Goal: Check status

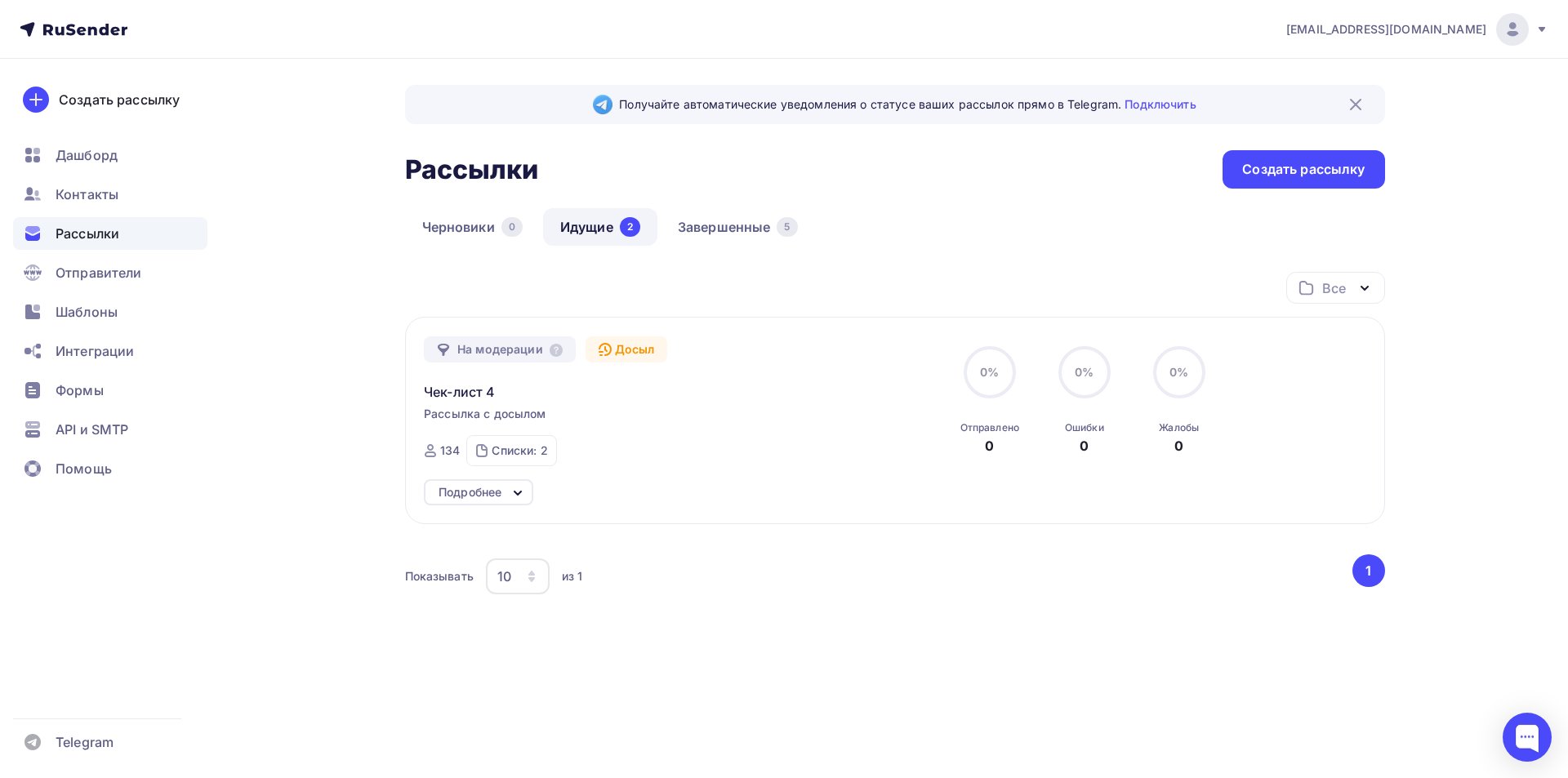
click at [143, 232] on div "Рассылки" at bounding box center [110, 233] width 195 height 33
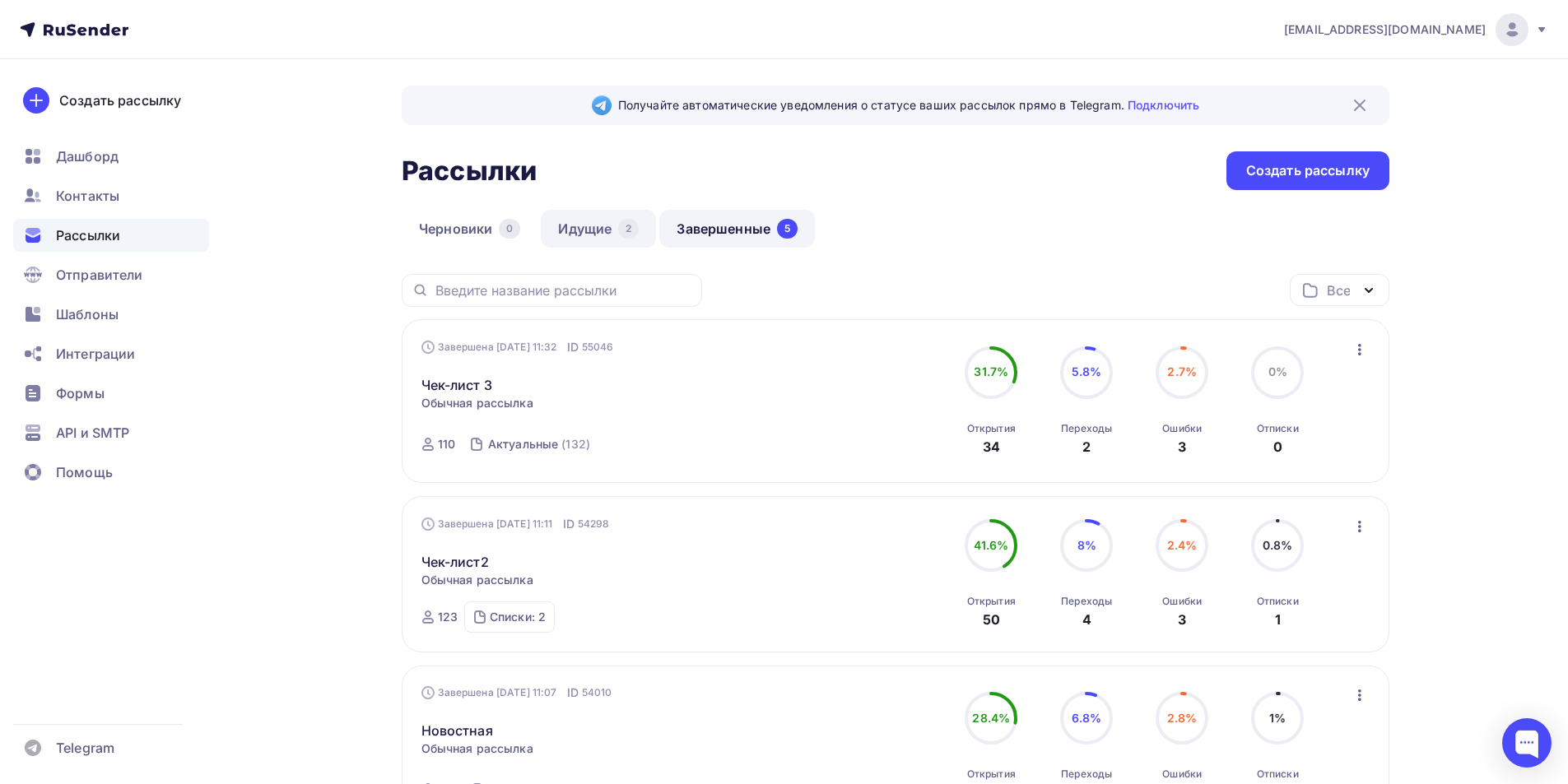
click at [594, 233] on link "Идущие 2" at bounding box center [598, 228] width 115 height 38
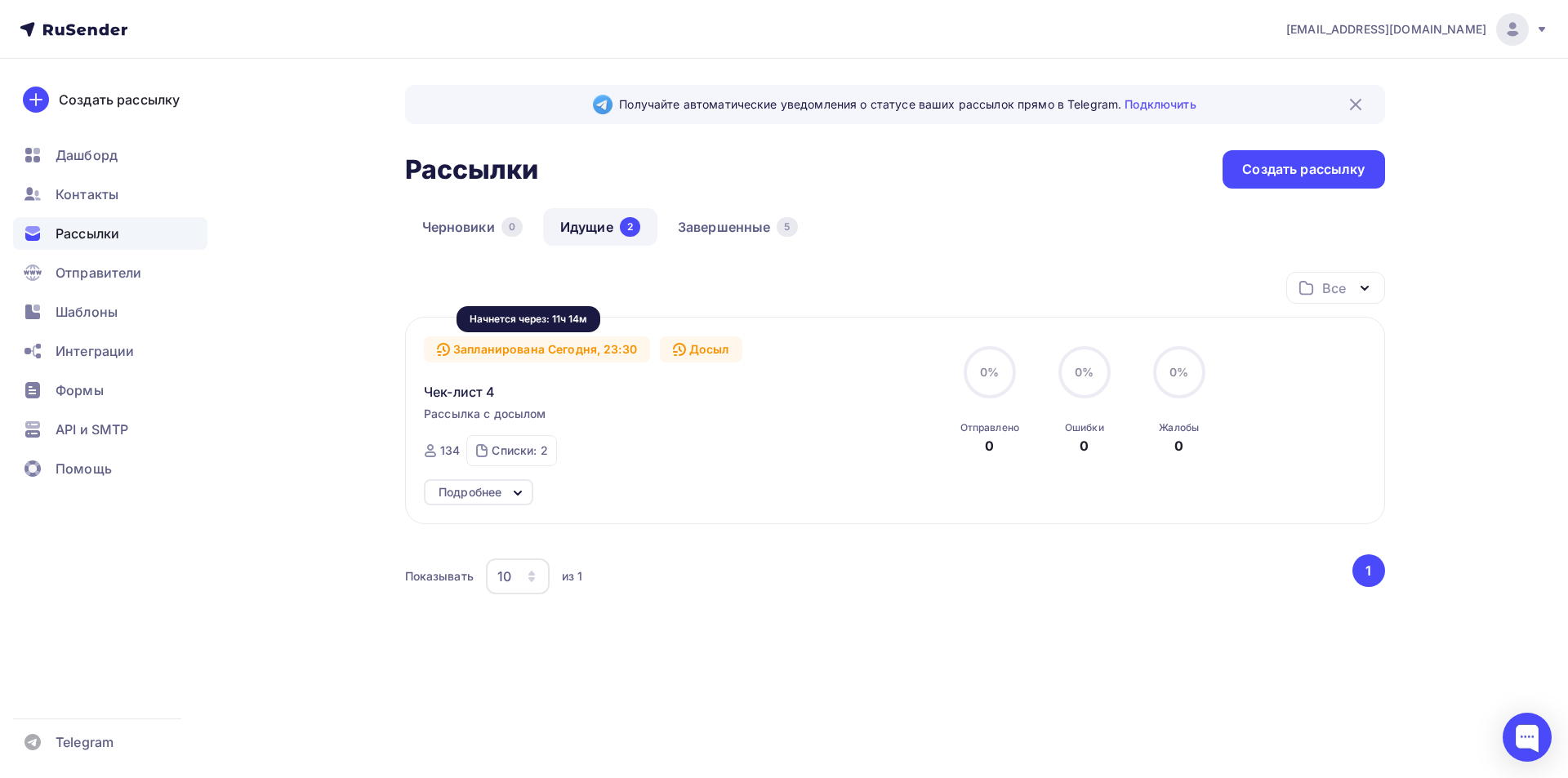
click at [579, 348] on div "Запланирована Сегодня, 23:30" at bounding box center [536, 349] width 226 height 26
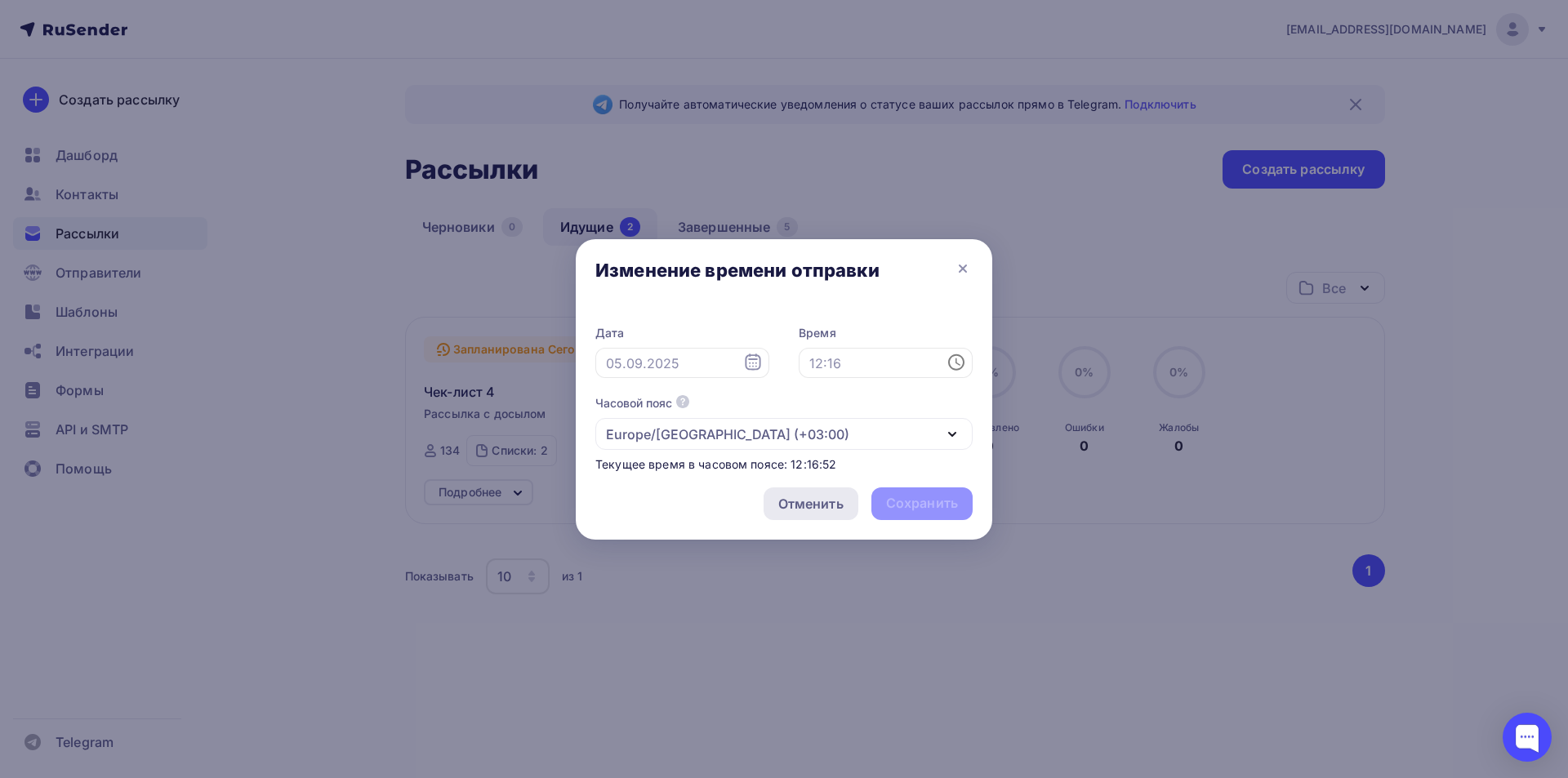
click at [803, 504] on div "Отменить" at bounding box center [810, 503] width 65 height 20
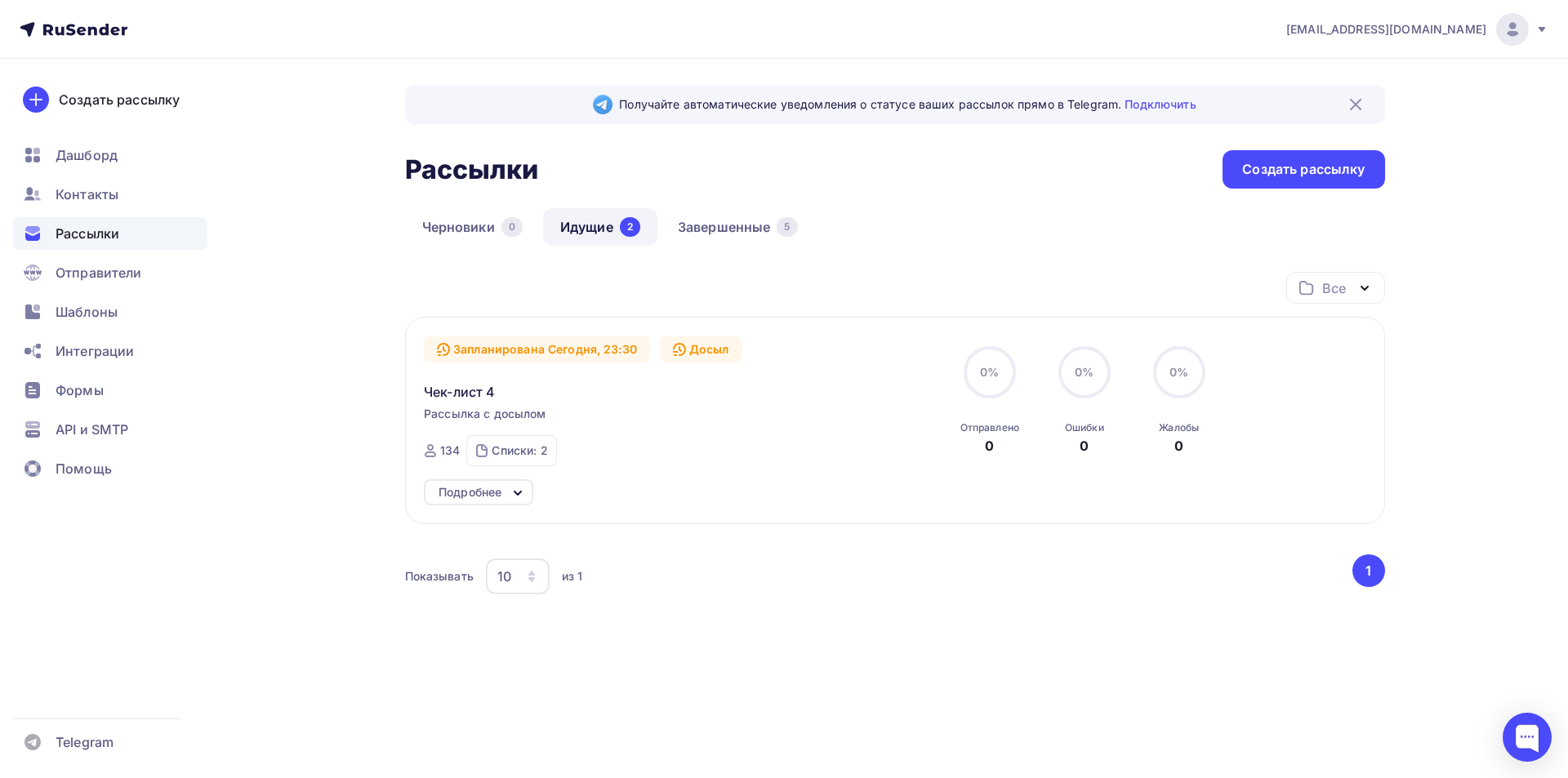
click at [492, 490] on div "Подробнее" at bounding box center [470, 492] width 63 height 20
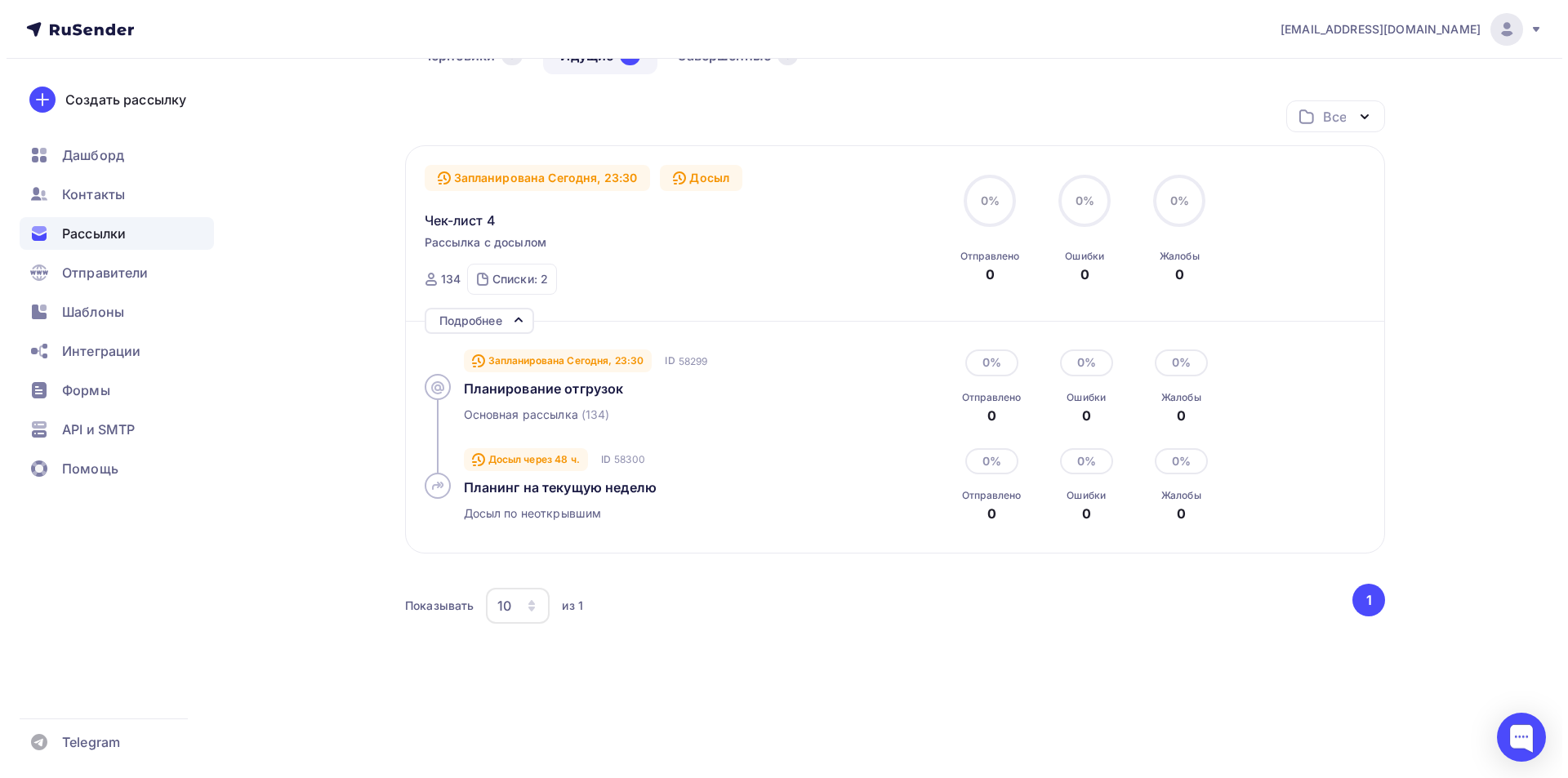
scroll to position [172, 0]
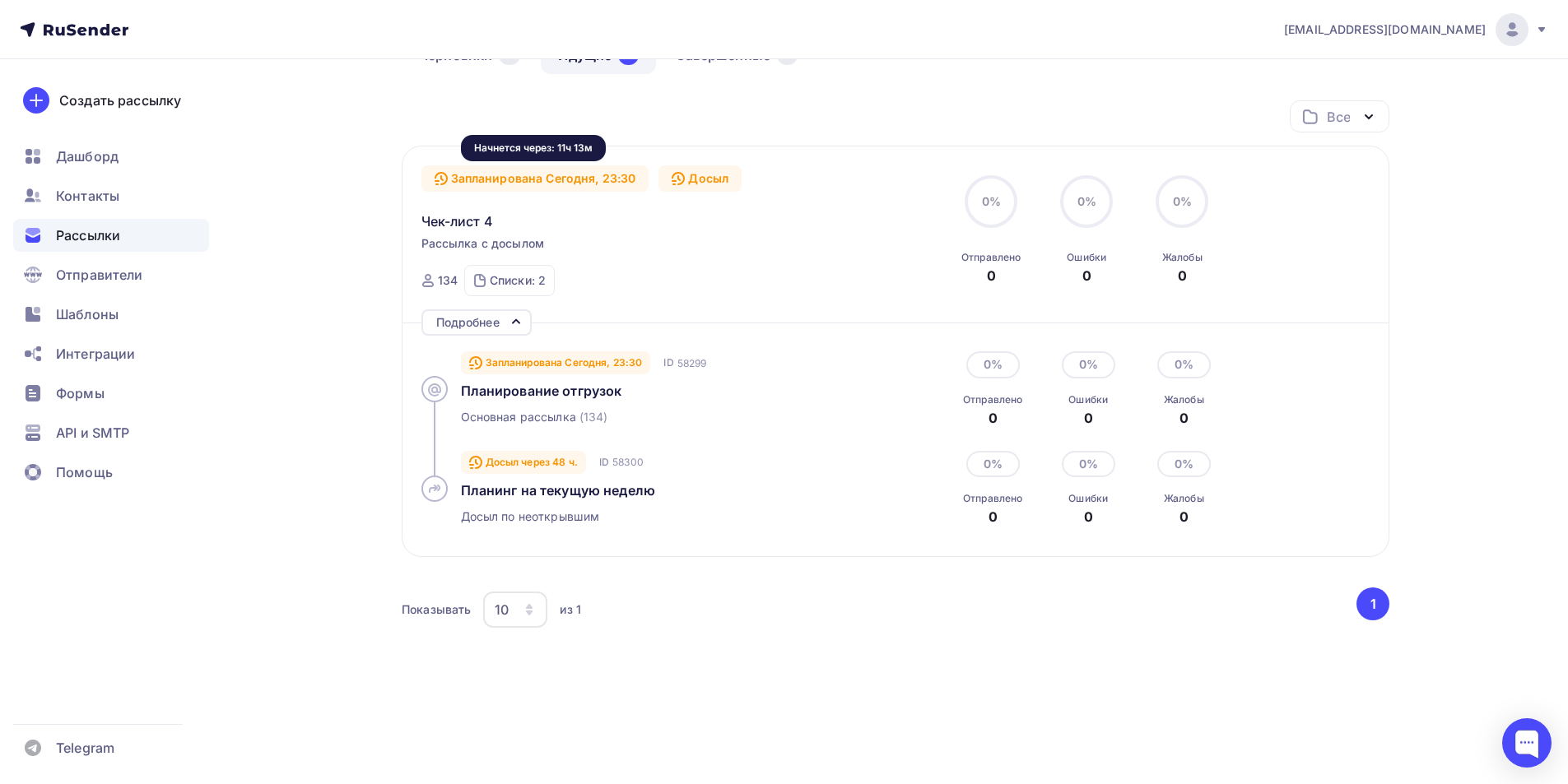
click at [611, 177] on div "Запланирована Сегодня, 23:30" at bounding box center [535, 178] width 228 height 27
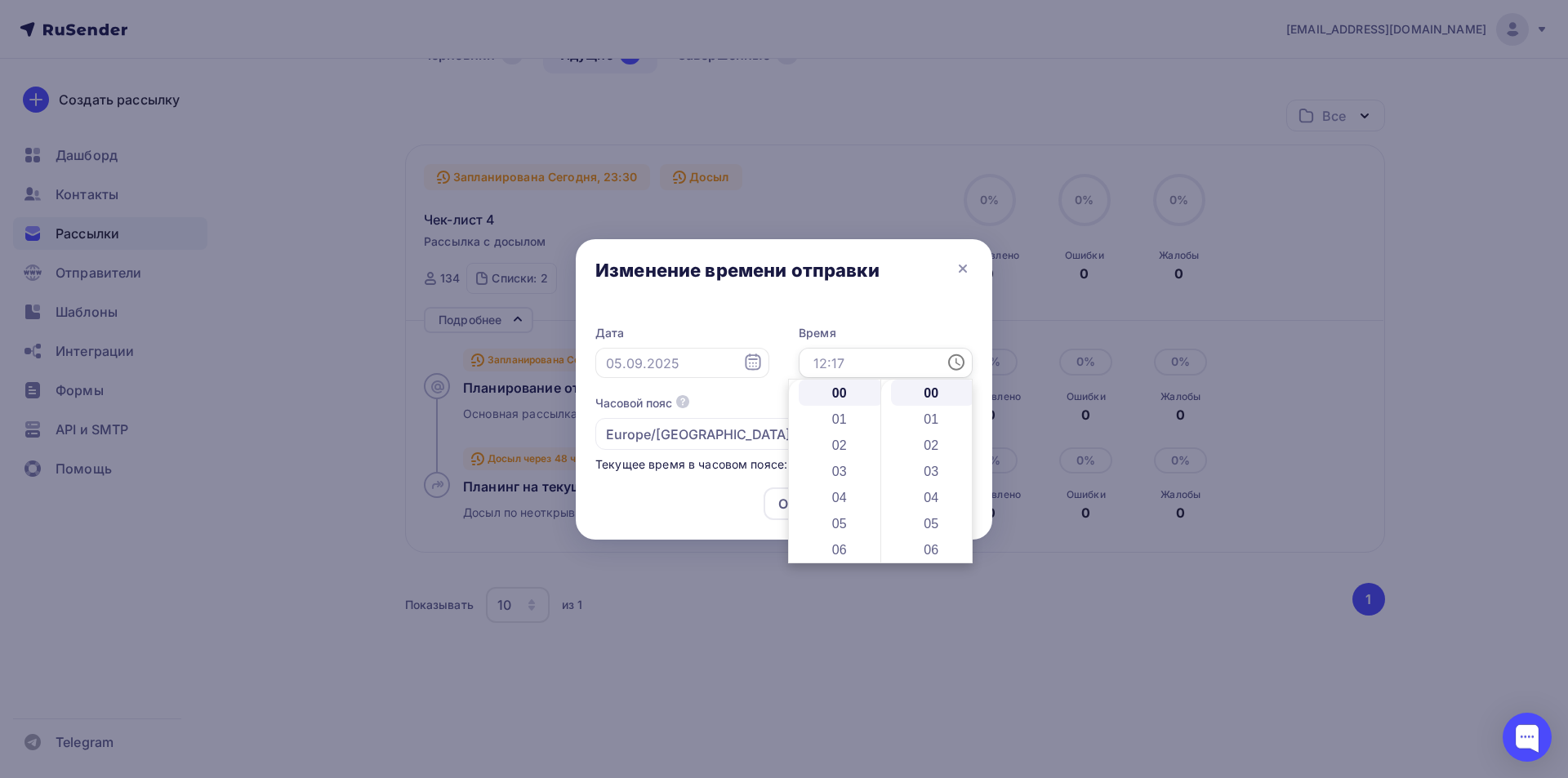
click at [855, 363] on input "text" at bounding box center [886, 363] width 174 height 31
click at [839, 478] on li "12" at bounding box center [840, 468] width 84 height 26
click at [927, 493] on li "30" at bounding box center [933, 495] width 84 height 26
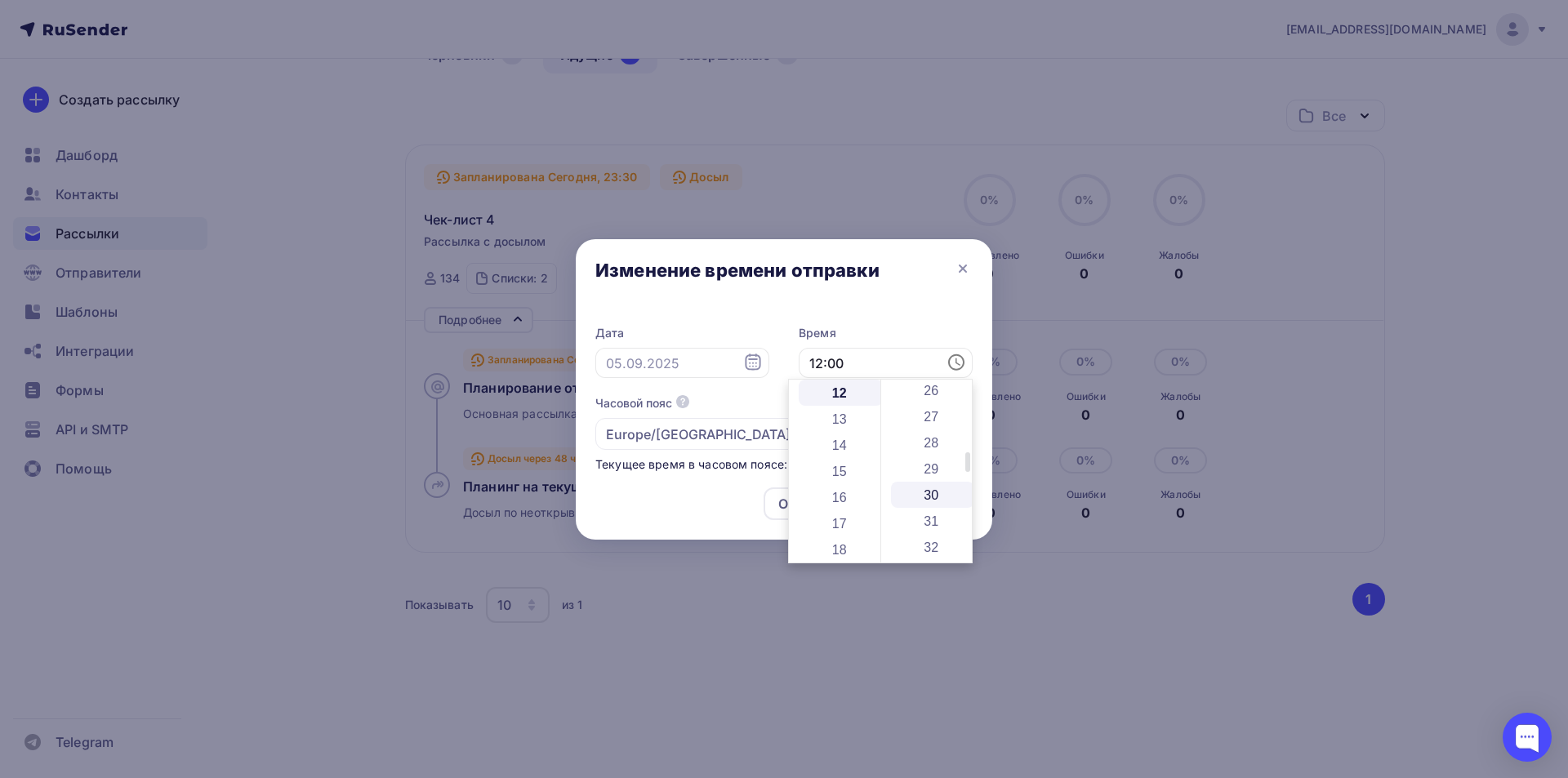
type input "12:30"
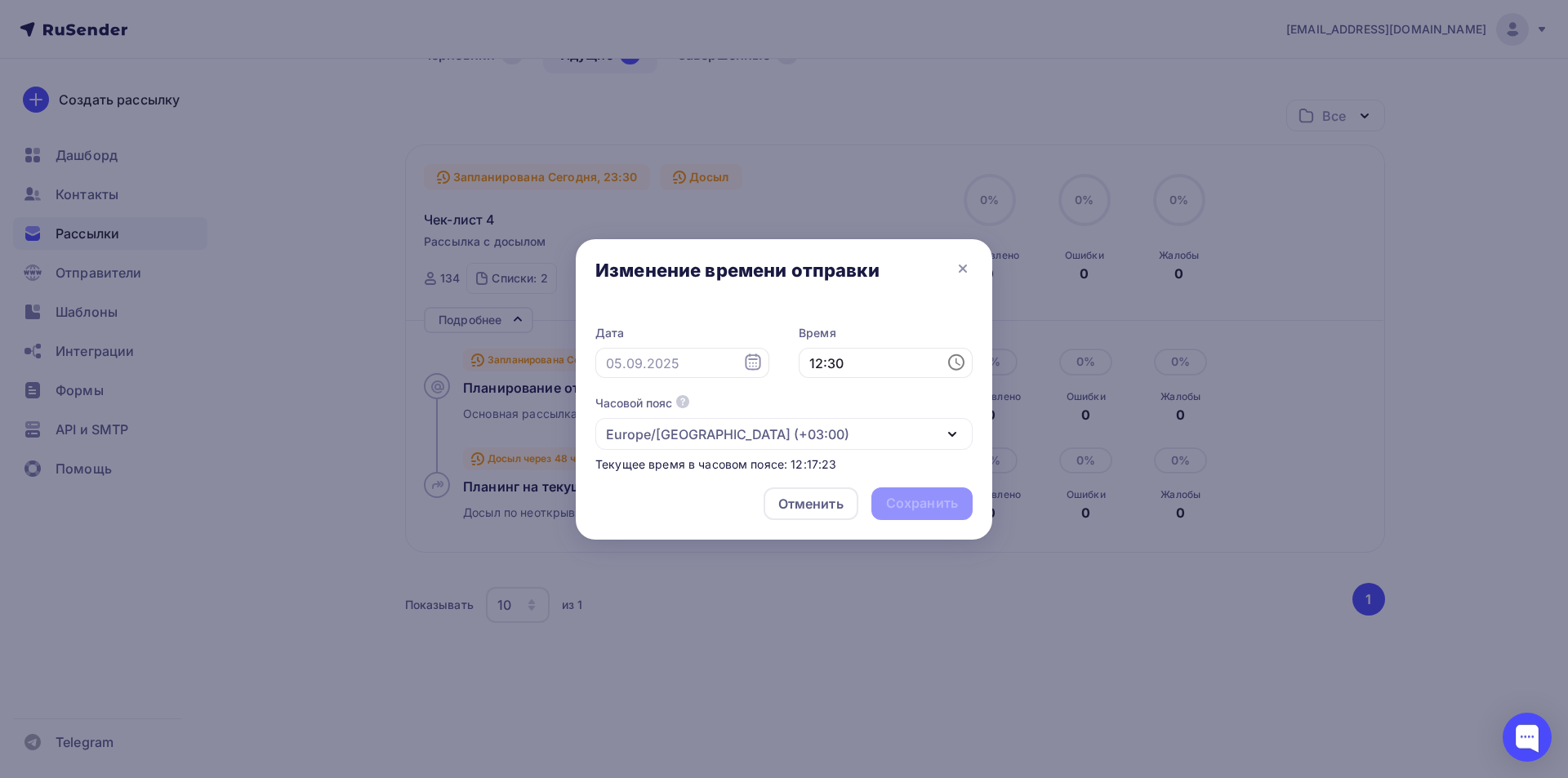
click at [708, 490] on div "Отменить Сохранить" at bounding box center [784, 506] width 417 height 65
click at [912, 493] on div "Отменить Сохранить" at bounding box center [784, 506] width 417 height 65
click at [912, 505] on div "Отменить Сохранить" at bounding box center [784, 506] width 417 height 65
click at [757, 370] on icon at bounding box center [752, 362] width 15 height 16
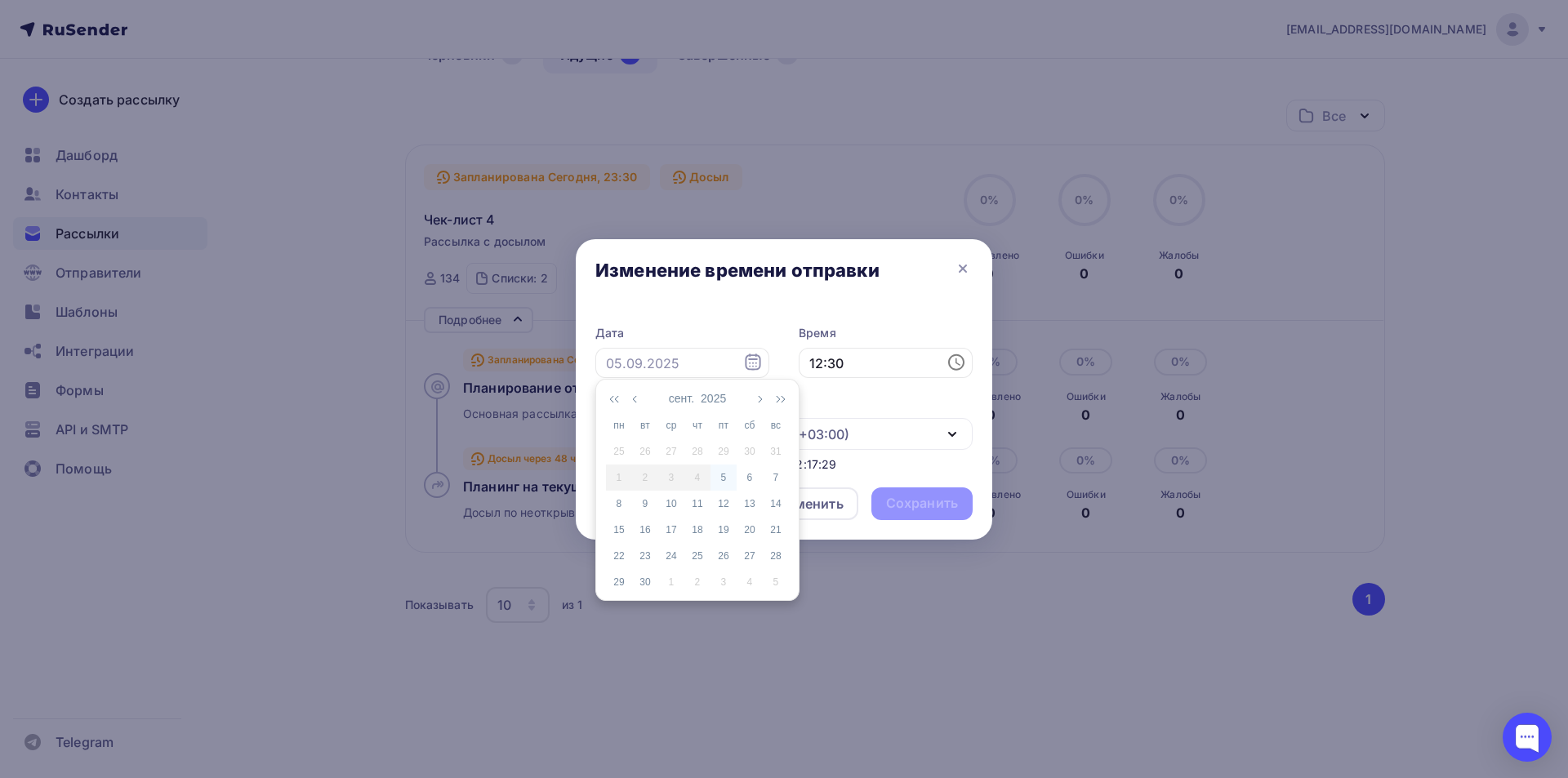
click at [727, 468] on td "5" at bounding box center [724, 478] width 26 height 26
type input "[DATE]"
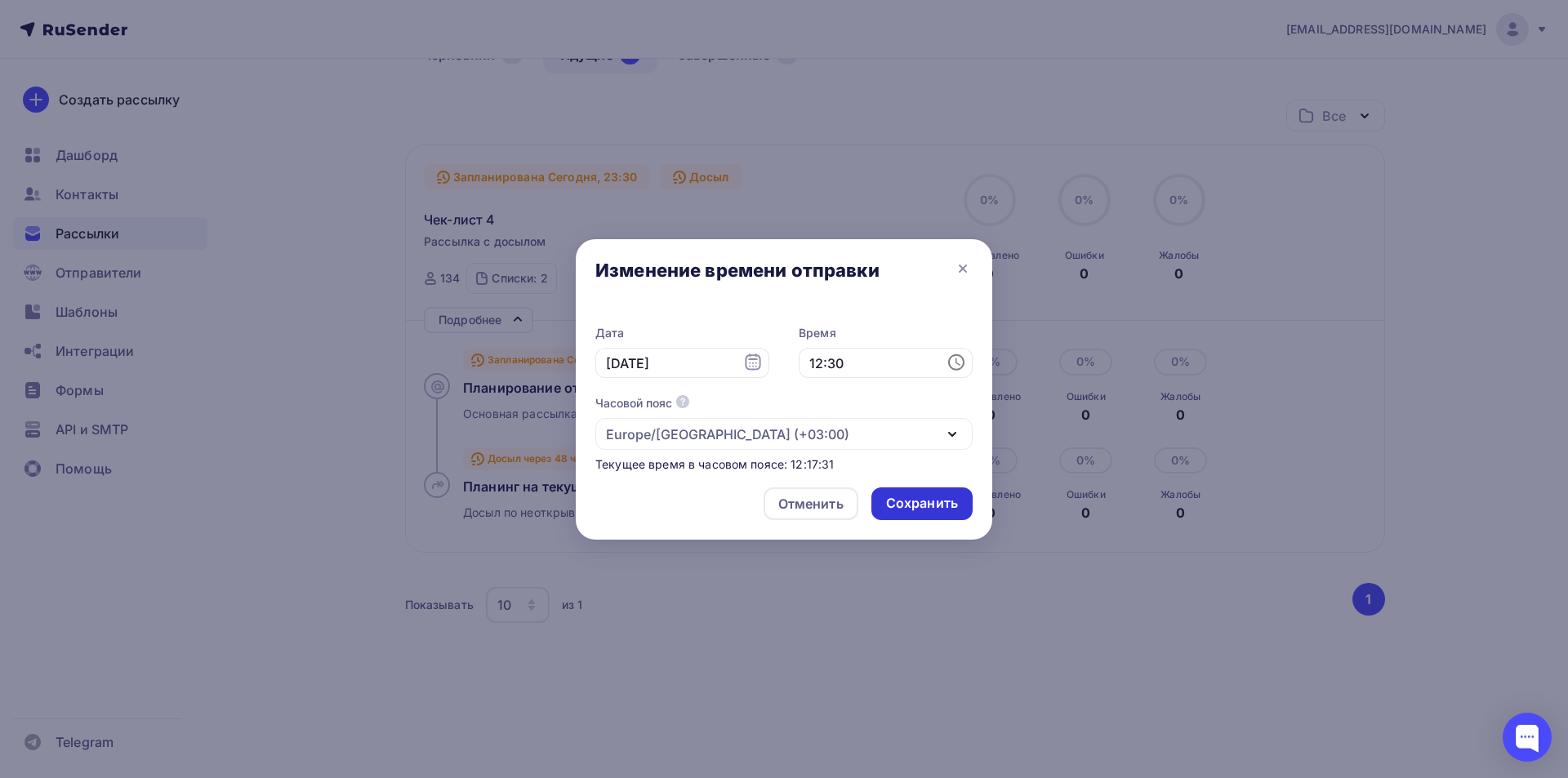
click at [900, 505] on div "Сохранить" at bounding box center [921, 503] width 72 height 19
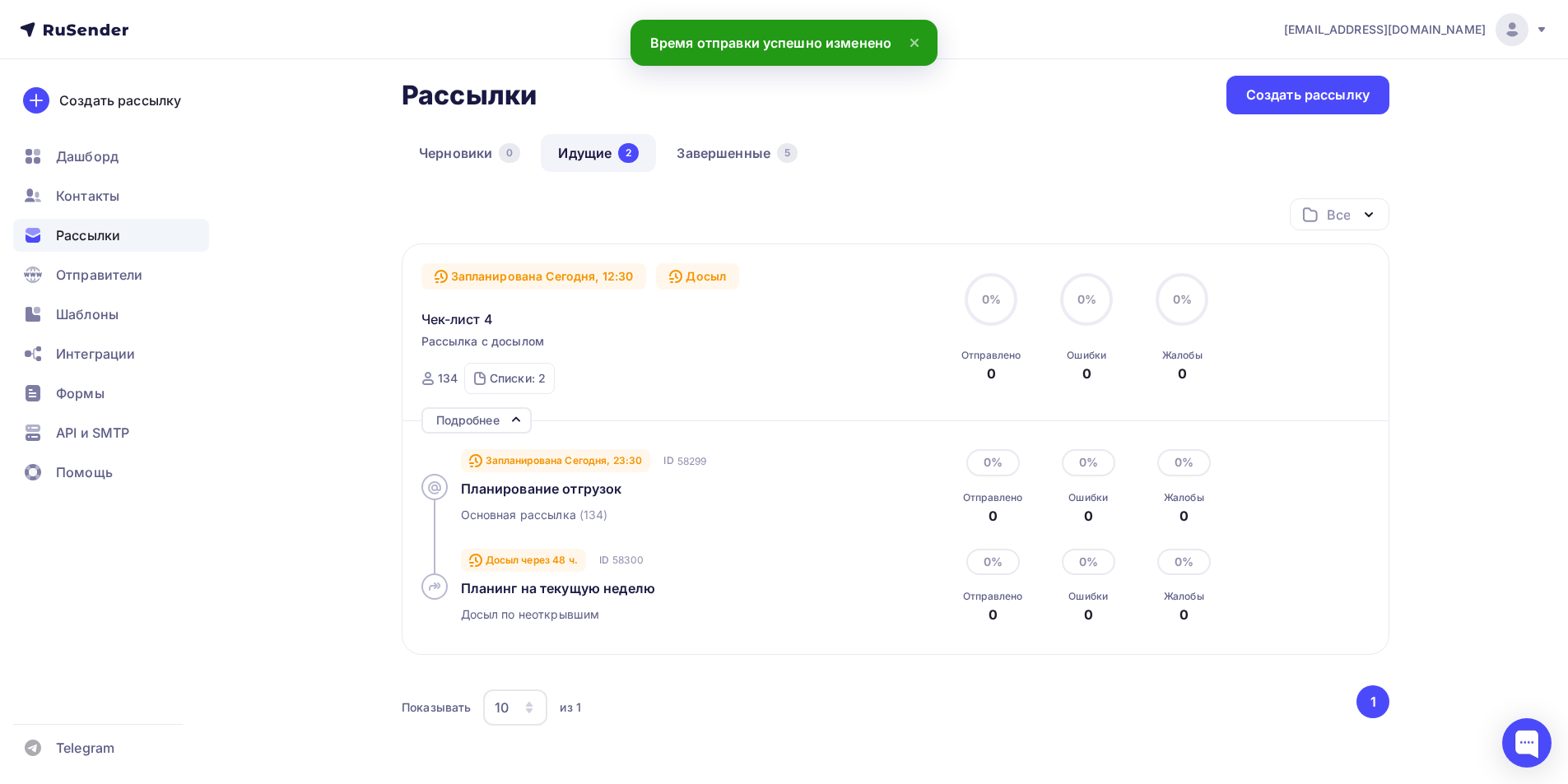
scroll to position [77, 0]
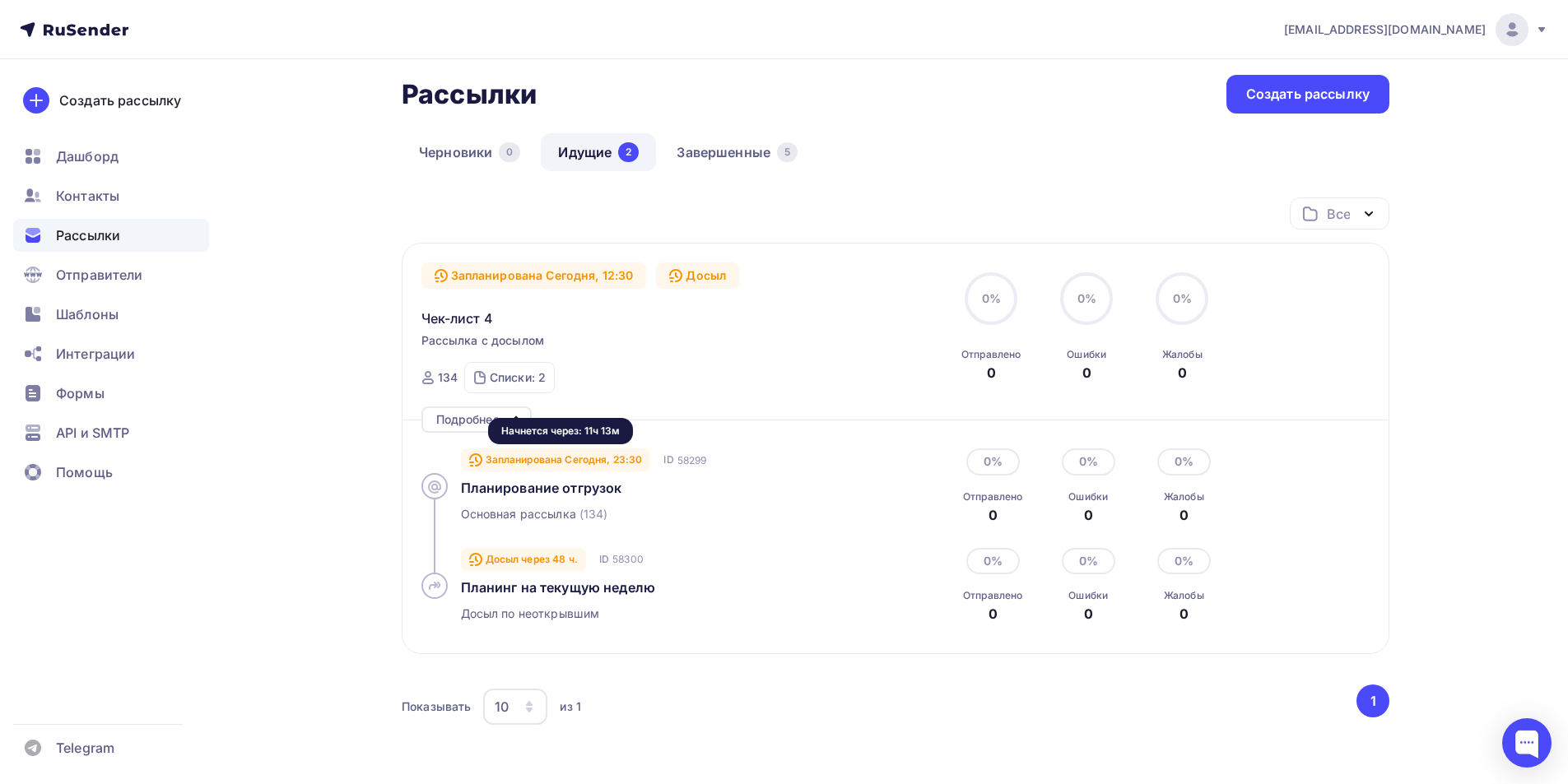
click at [517, 463] on div "Запланирована Сегодня, 23:30" at bounding box center [556, 460] width 190 height 23
click at [515, 489] on span "Планирование отгрузок" at bounding box center [542, 487] width 161 height 16
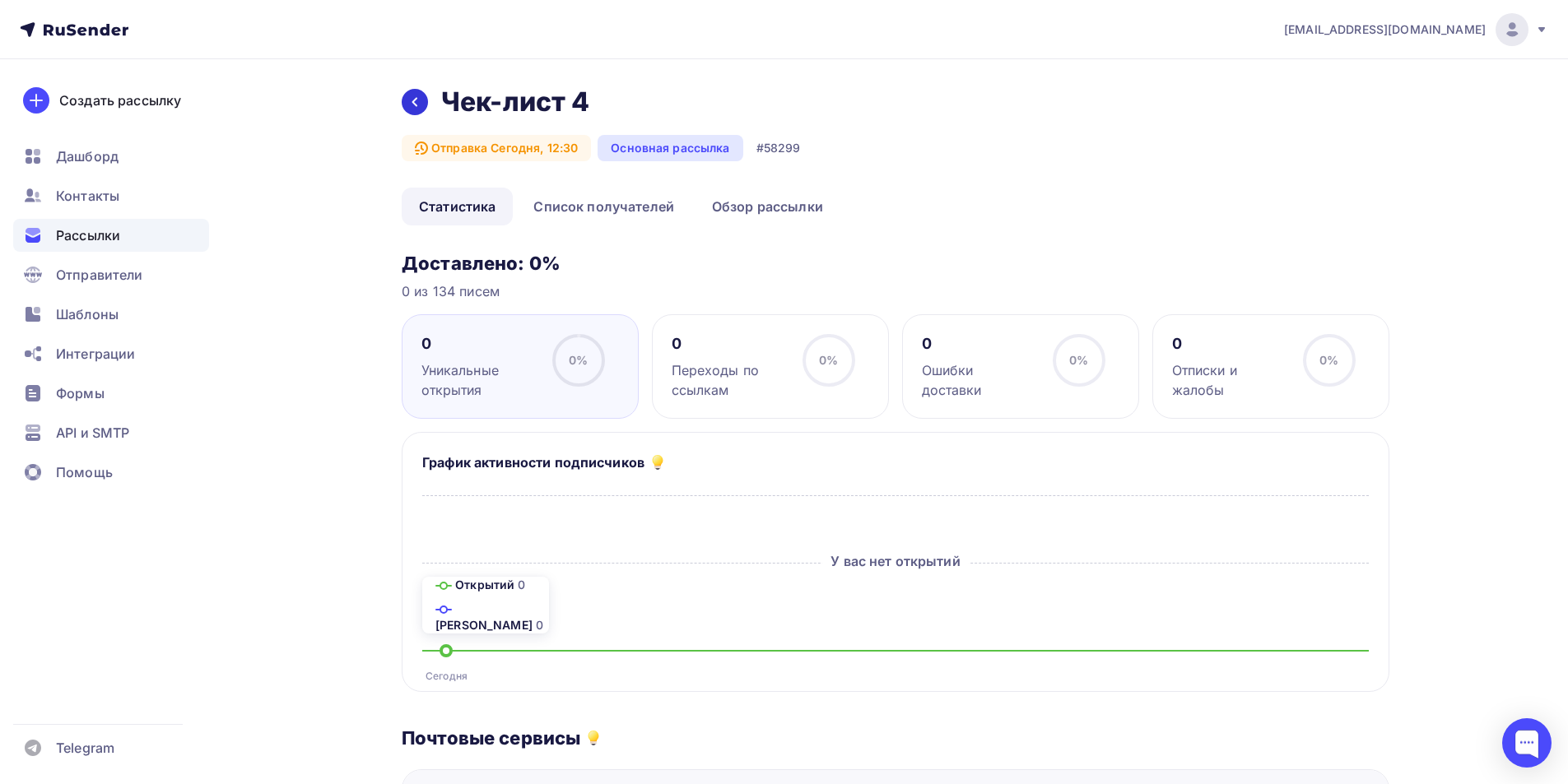
click at [410, 98] on icon at bounding box center [415, 102] width 13 height 13
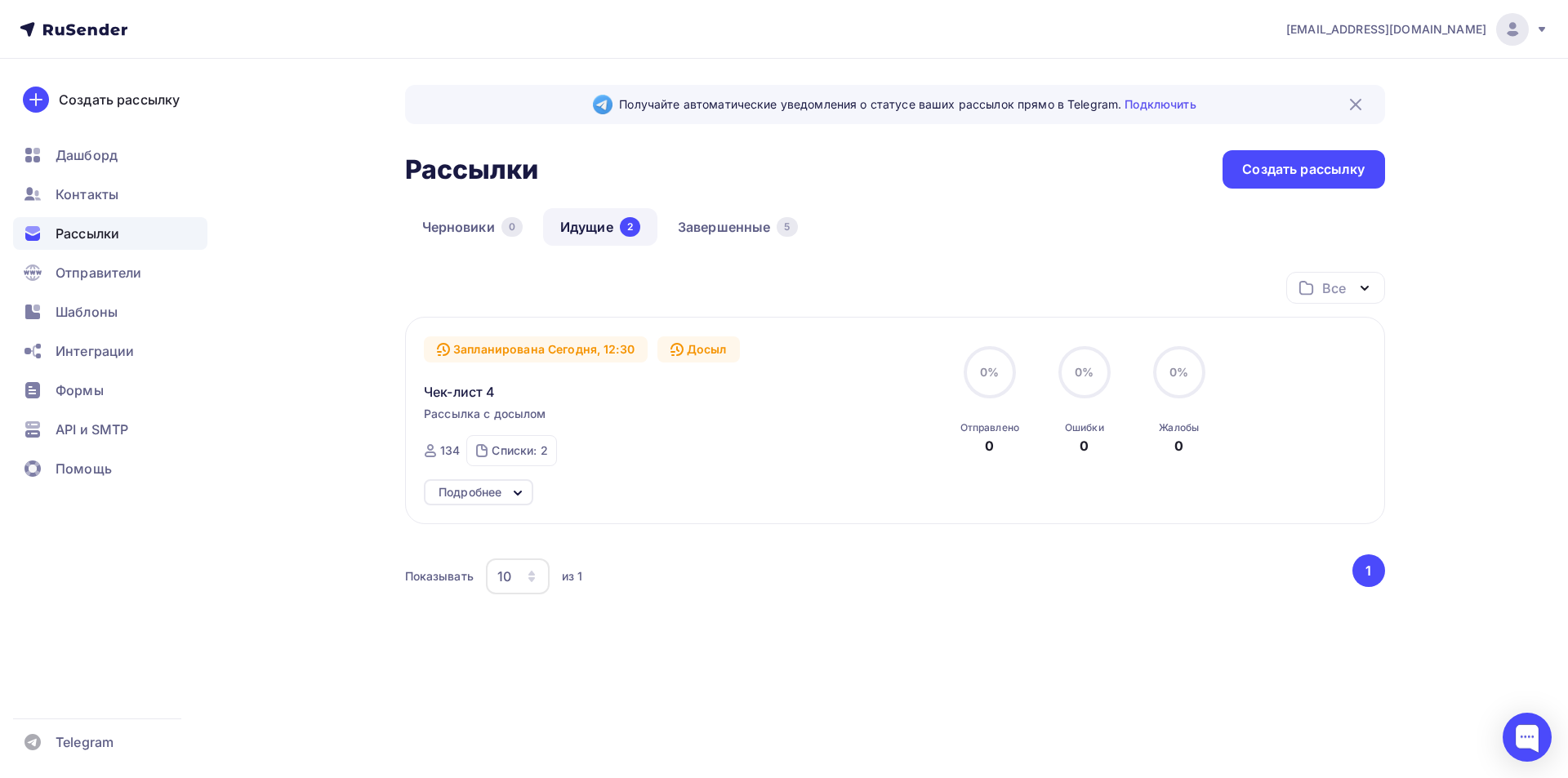
click at [584, 236] on link "Идущие 2" at bounding box center [600, 227] width 114 height 38
click at [1359, 99] on img at bounding box center [1355, 104] width 20 height 20
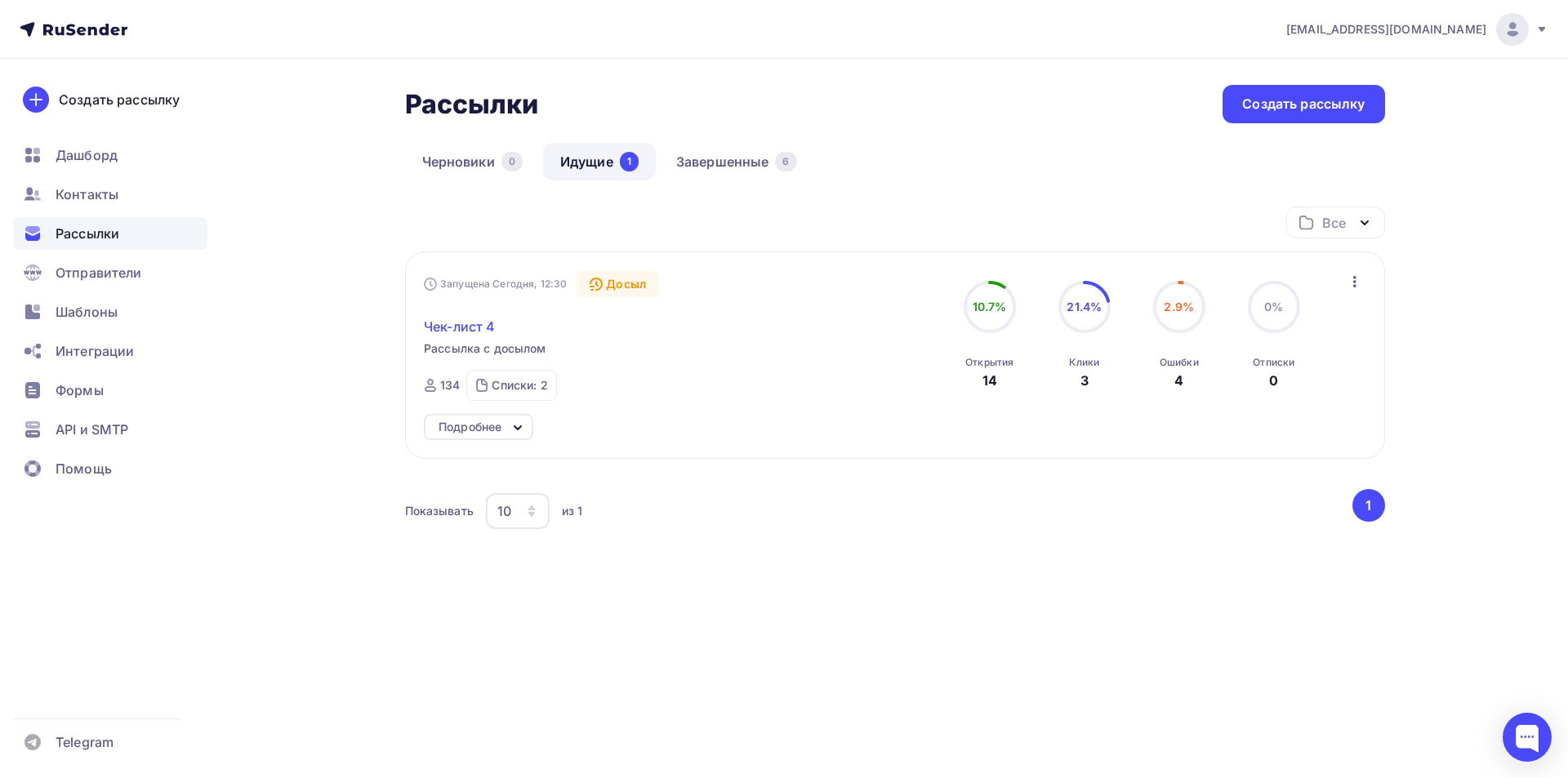
click at [478, 327] on span "Чек-лист 4" at bounding box center [458, 326] width 71 height 20
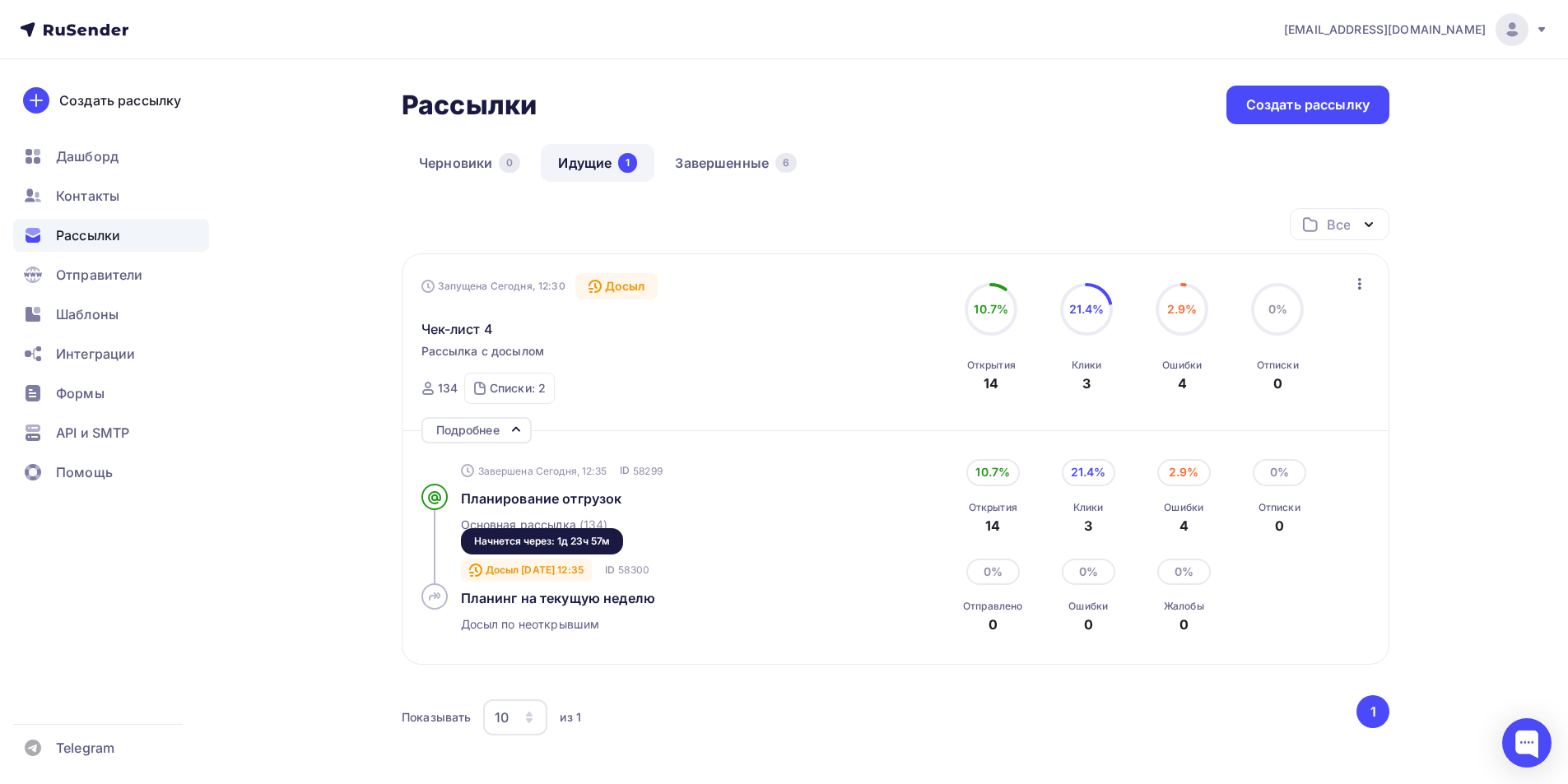
click at [563, 572] on div "Досыл 07.09.2025, 12:35" at bounding box center [526, 570] width 132 height 23
click at [582, 560] on div "Досыл 07.09.2025, 12:35" at bounding box center [526, 570] width 132 height 23
click at [481, 333] on span "Чек-лист 4" at bounding box center [456, 329] width 71 height 20
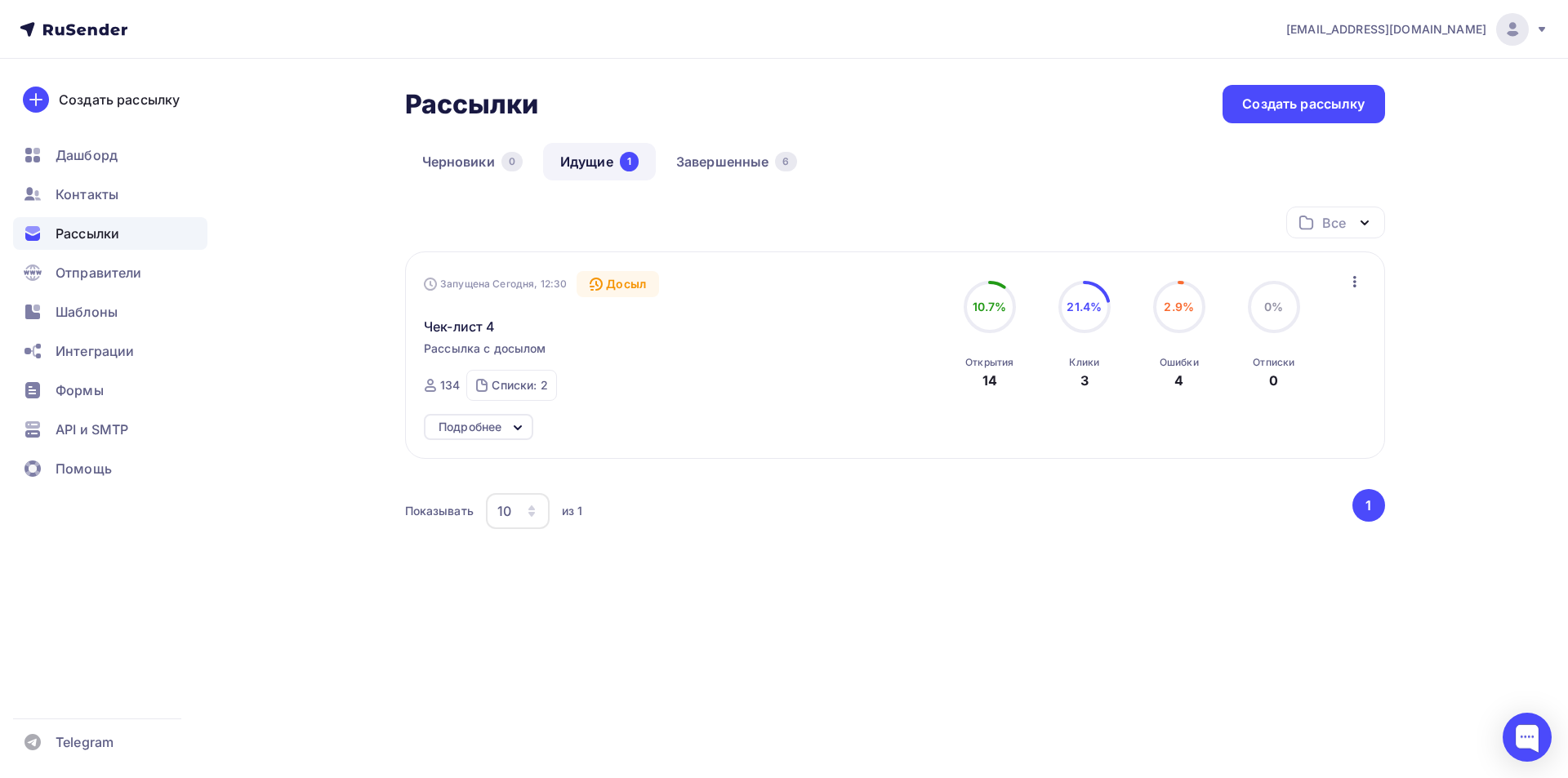
click at [1072, 317] on circle at bounding box center [1084, 307] width 49 height 49
click at [484, 322] on span "Чек-лист 4" at bounding box center [458, 326] width 71 height 20
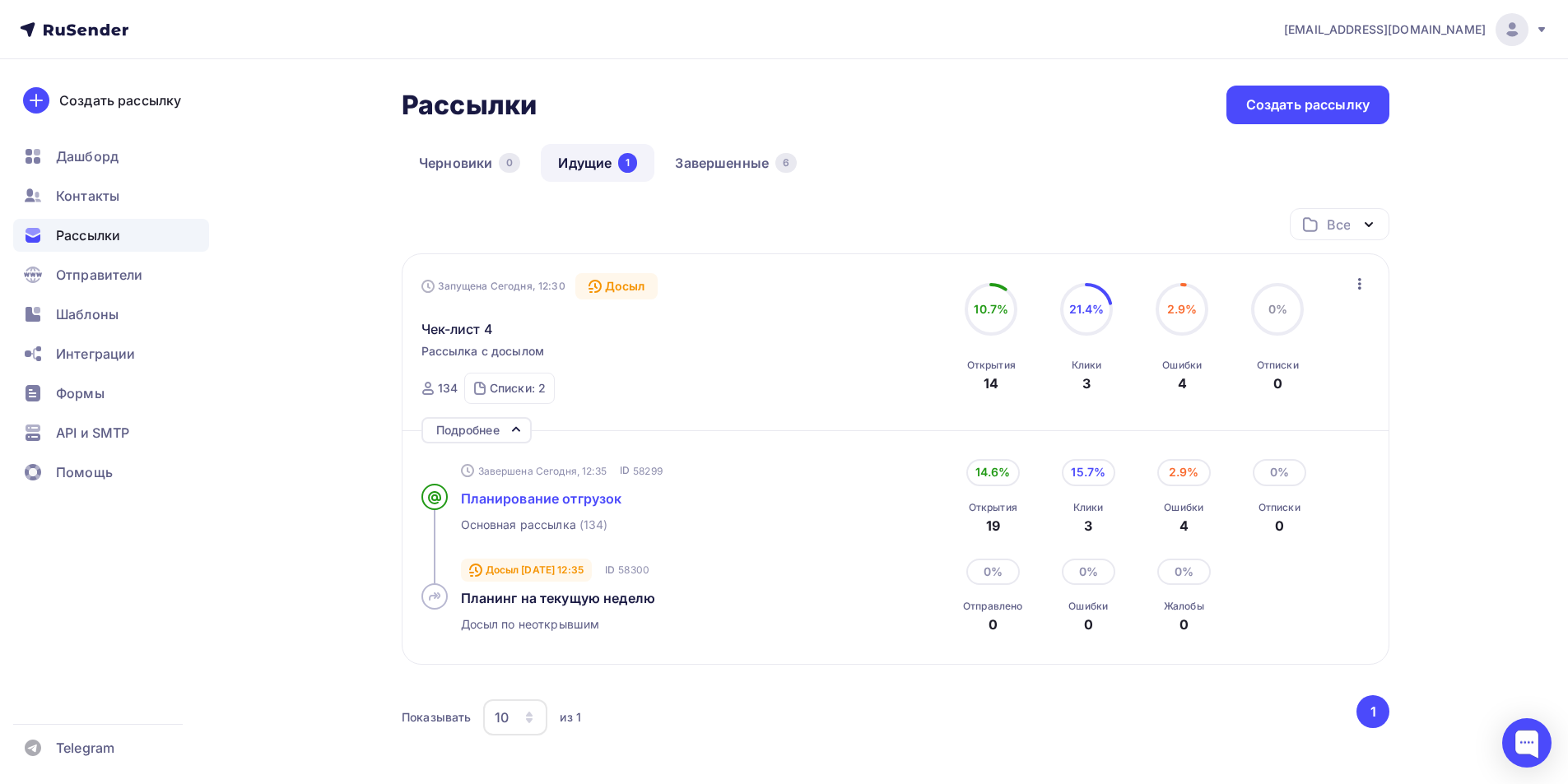
click at [550, 494] on span "Планирование отгрузок" at bounding box center [542, 498] width 161 height 16
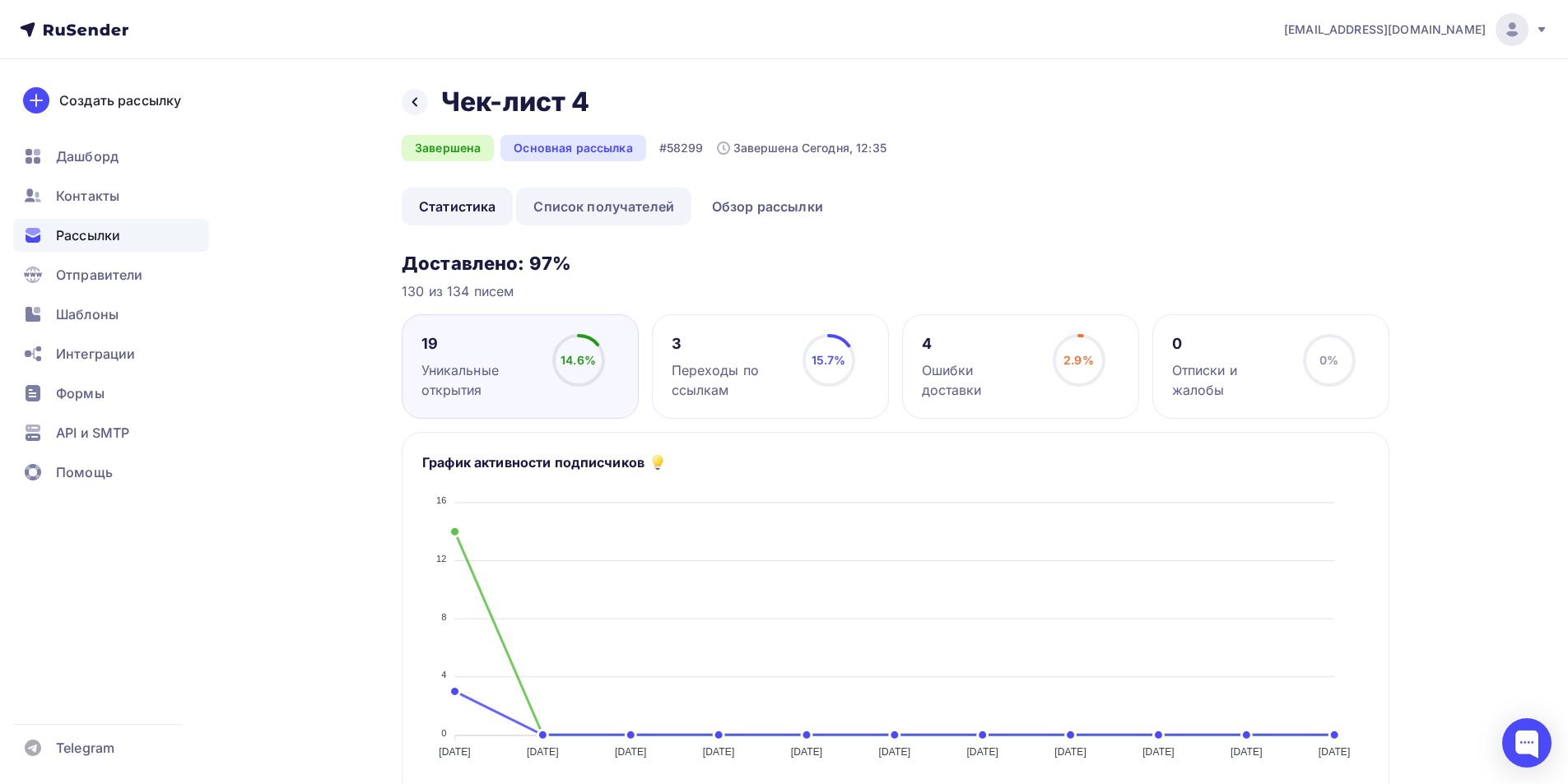
click at [604, 211] on link "Список получателей" at bounding box center [603, 207] width 175 height 38
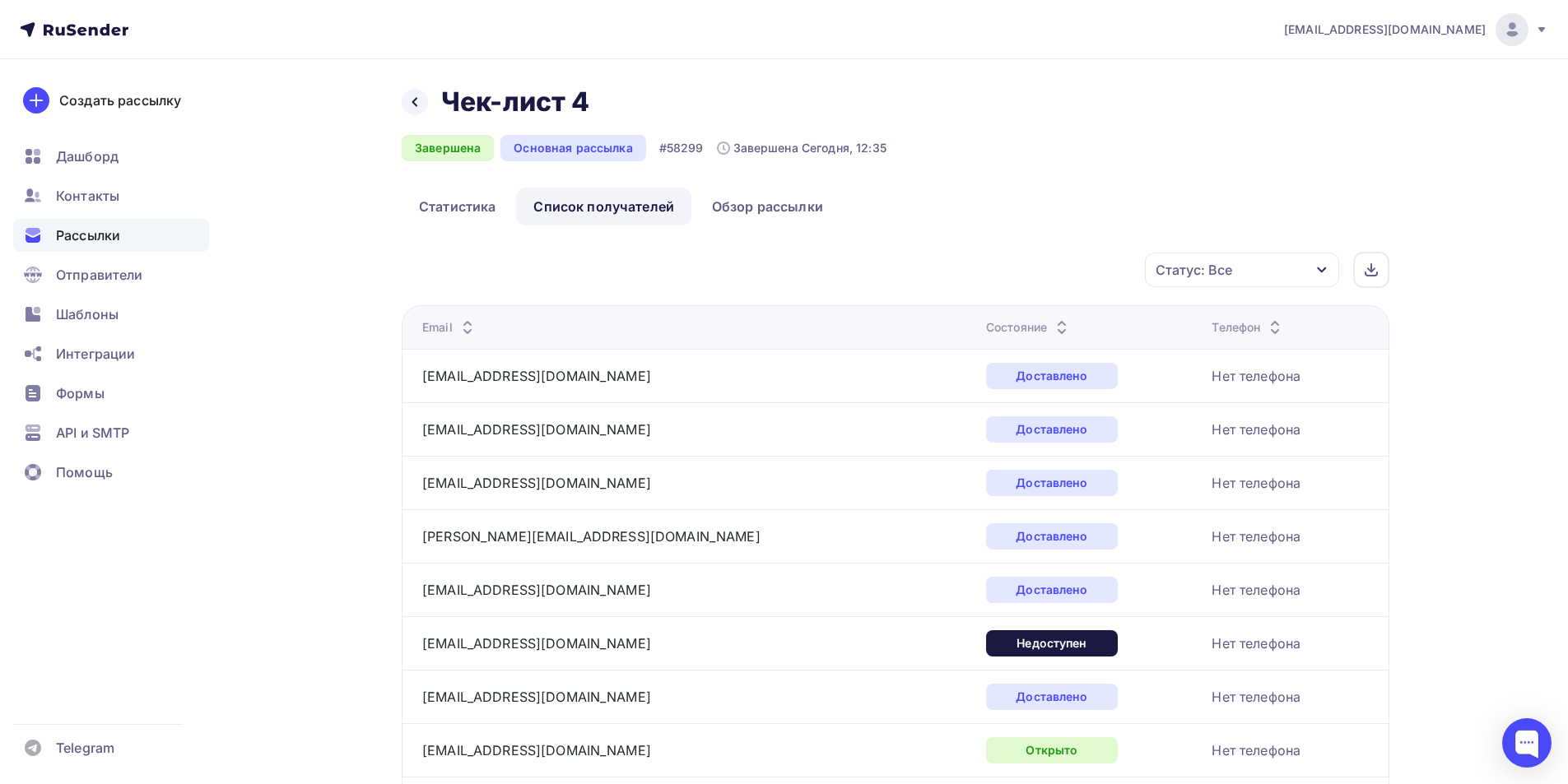
click at [986, 333] on div "Состояние" at bounding box center [1028, 327] width 85 height 16
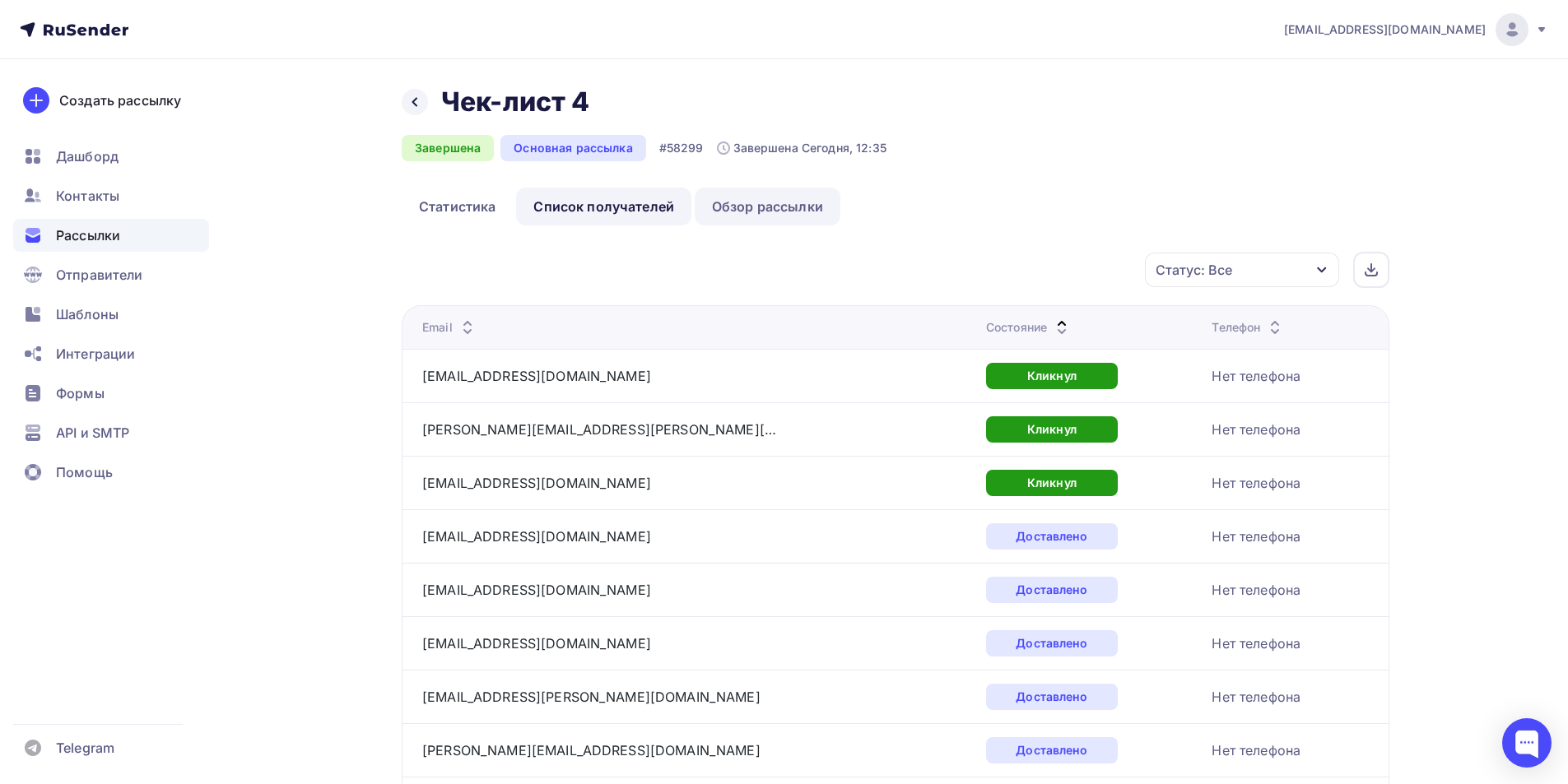
click at [730, 193] on link "Обзор рассылки" at bounding box center [767, 207] width 146 height 38
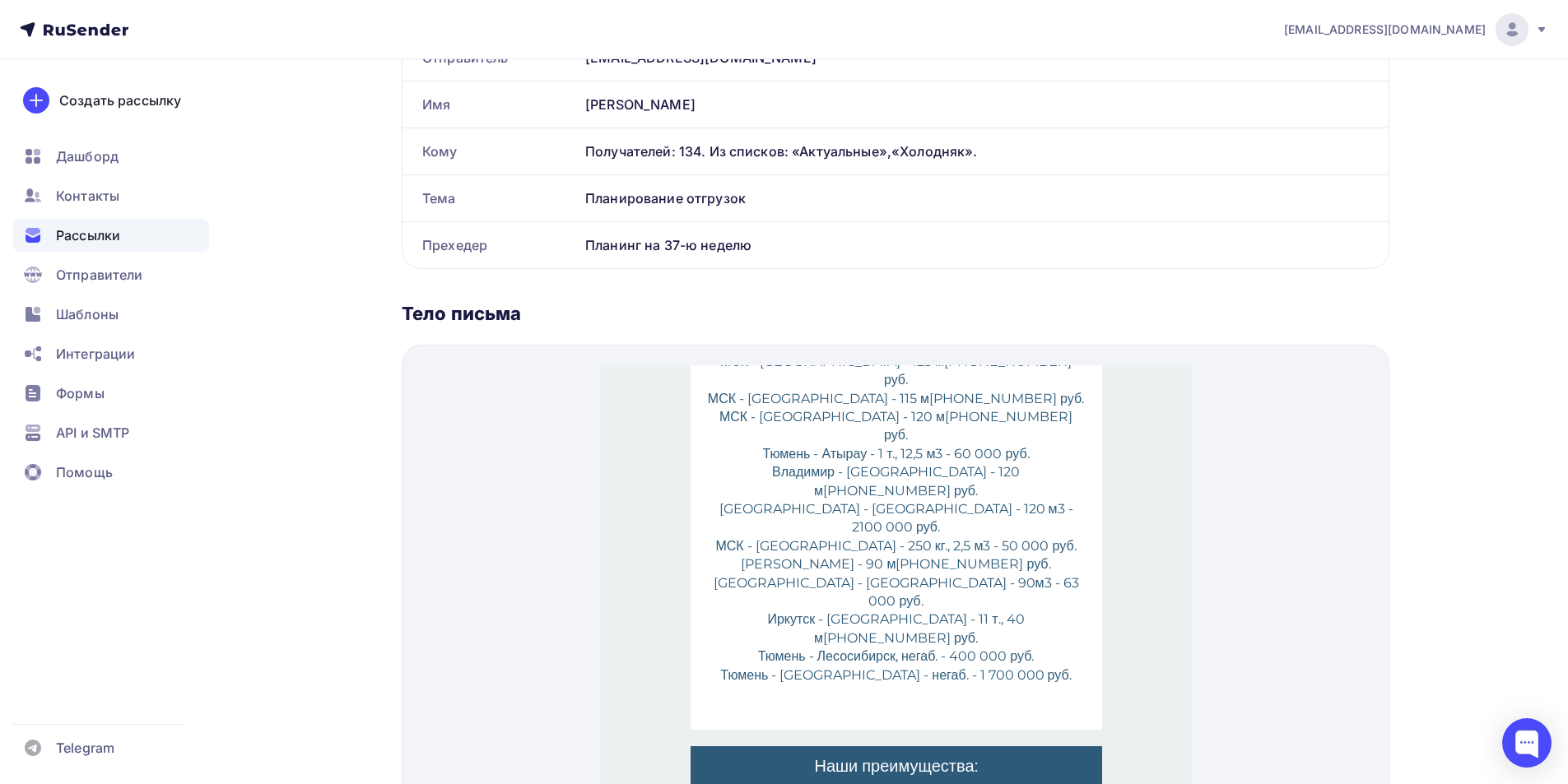
scroll to position [230, 0]
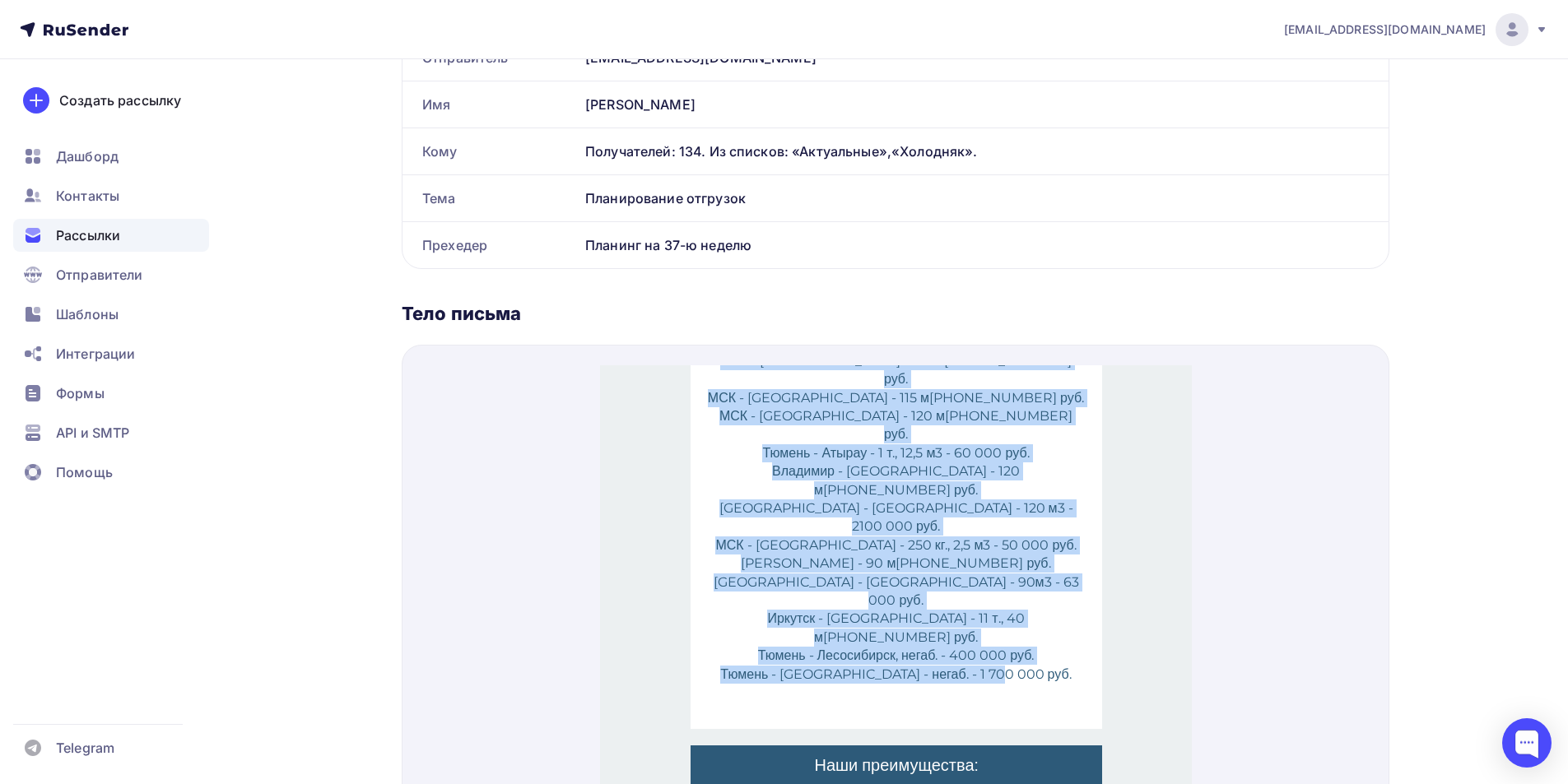
drag, startPoint x: 766, startPoint y: 360, endPoint x: 1036, endPoint y: 568, distance: 340.8
click at [1036, 568] on p "МСК - Бишкек - 125 м3 - 220 000 руб. МСК - Астана - 115 м3 - 210 000 руб. МСК -…" at bounding box center [895, 517] width 378 height 369
copy p "МСК - Бишкек - 125 м3 - 220 000 руб. МСК - Астана - 115 м3 - 210 000 руб. МСК -…"
